Goal: Obtain resource: Obtain resource

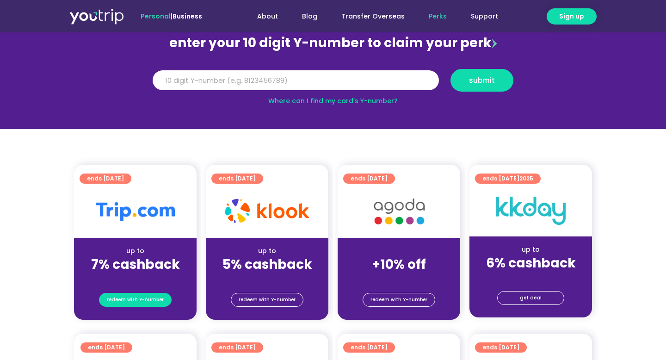
click at [136, 304] on span "redeem with Y-number" at bounding box center [135, 299] width 57 height 13
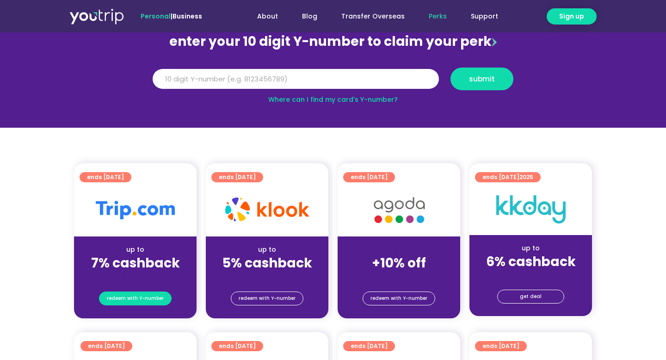
click at [137, 303] on span "redeem with Y-number" at bounding box center [135, 298] width 57 height 13
click at [134, 240] on div "up to 7% cashback (for stays only)" at bounding box center [135, 258] width 123 height 45
click at [146, 299] on span "redeem with Y-number" at bounding box center [135, 298] width 57 height 13
click at [107, 173] on span "ends [DATE]" at bounding box center [105, 177] width 37 height 10
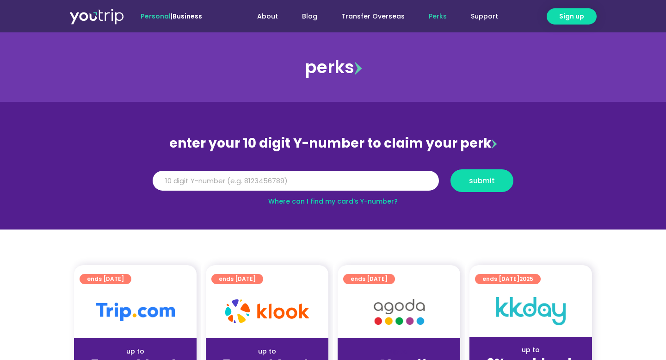
click at [135, 313] on img at bounding box center [135, 311] width 79 height 18
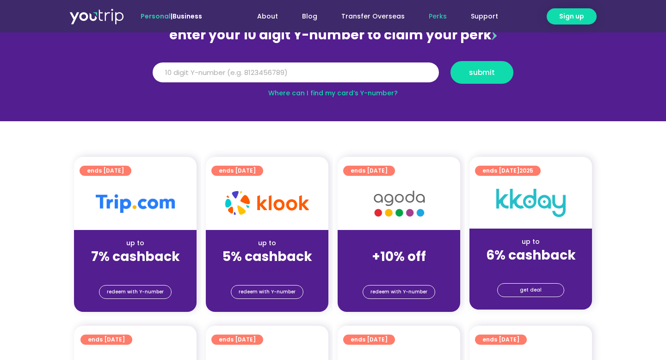
scroll to position [111, 0]
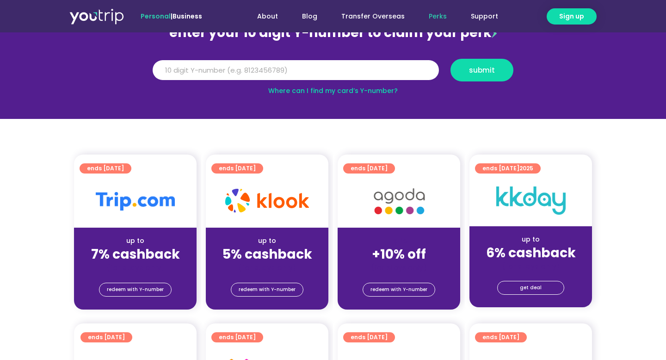
click at [152, 217] on div at bounding box center [135, 201] width 123 height 53
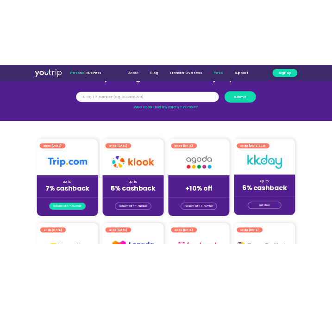
scroll to position [10, 0]
